Goal: Transaction & Acquisition: Subscribe to service/newsletter

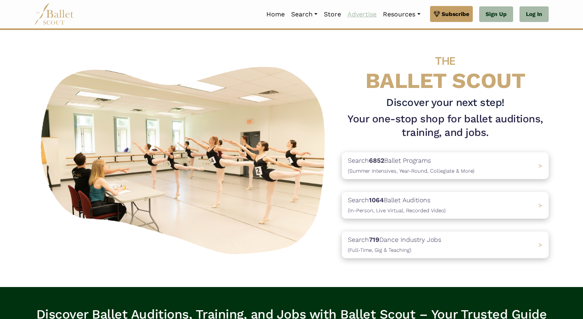
click at [353, 14] on link "Advertise" at bounding box center [362, 14] width 36 height 17
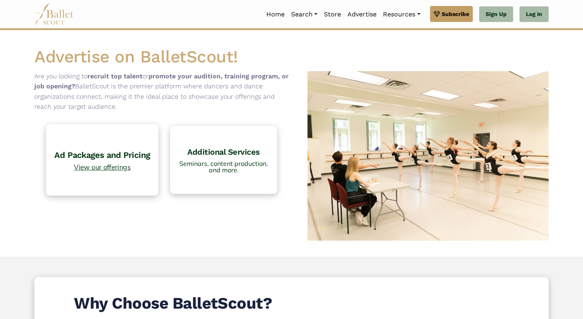
click at [123, 153] on h4 "Ad Packages and Pricing" at bounding box center [102, 154] width 104 height 11
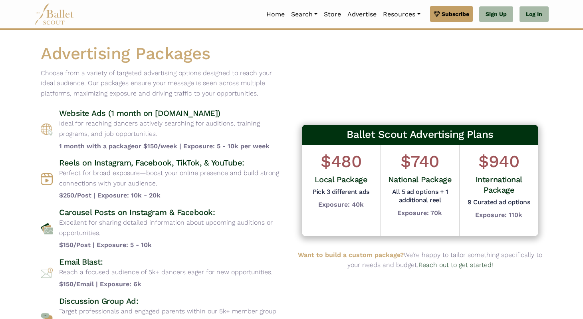
click at [230, 118] on p "Ideal for reaching dancers actively searching for auditions, training programs,…" at bounding box center [172, 128] width 226 height 20
